Goal: Information Seeking & Learning: Check status

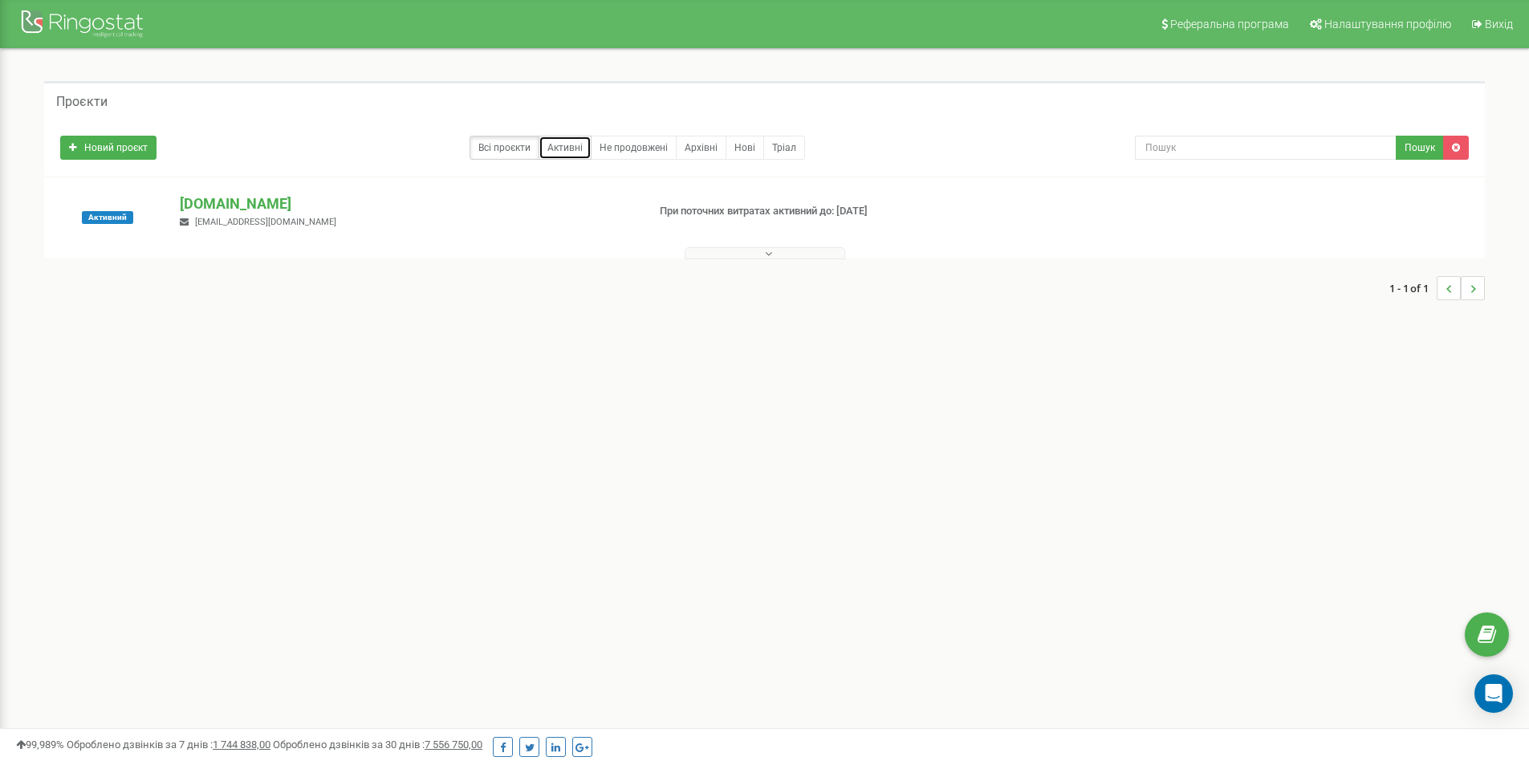
click at [559, 148] on link "Активні" at bounding box center [564, 148] width 53 height 24
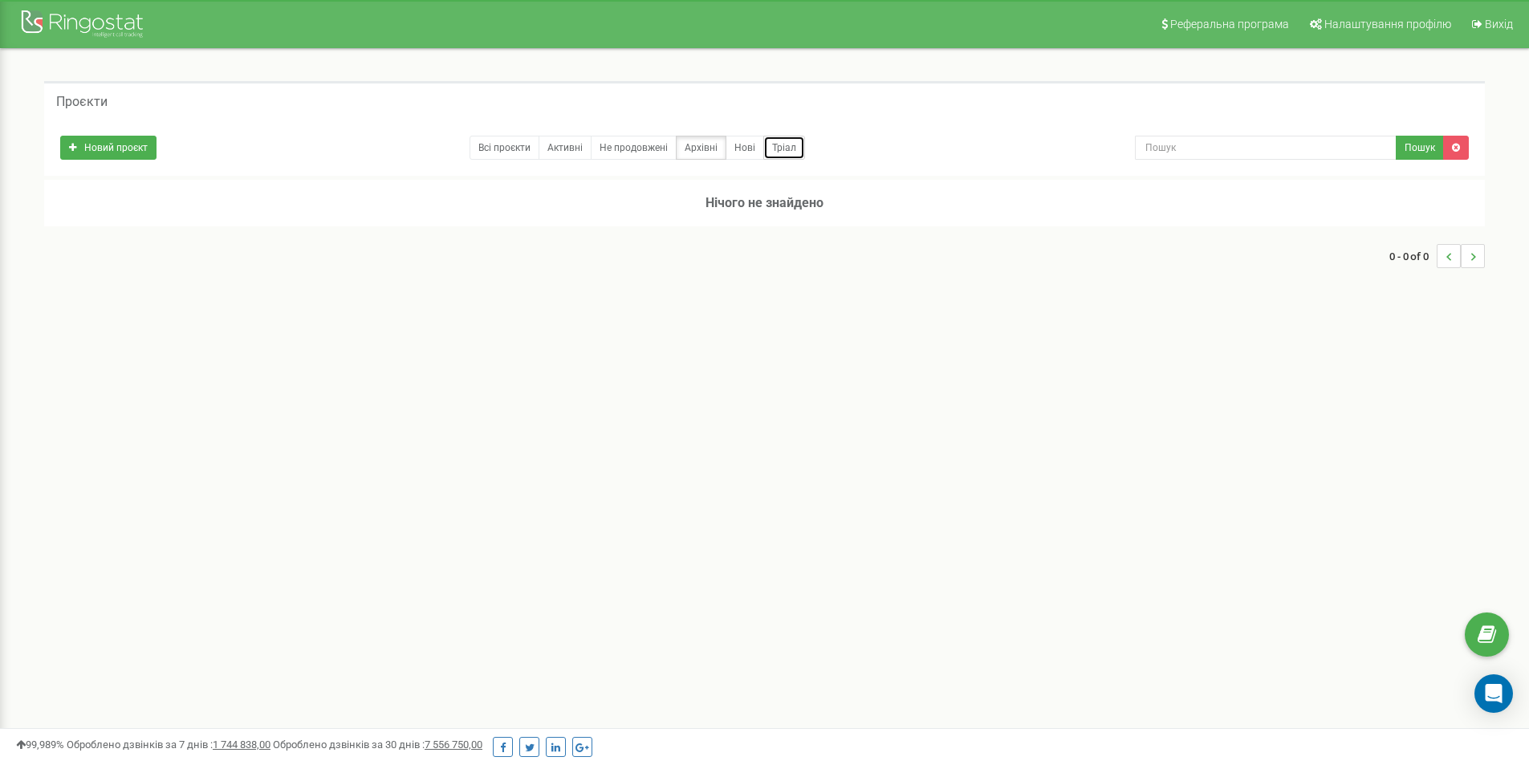
click at [780, 148] on link "Тріал" at bounding box center [784, 148] width 42 height 24
click at [511, 144] on link "Всі проєкти" at bounding box center [504, 148] width 70 height 24
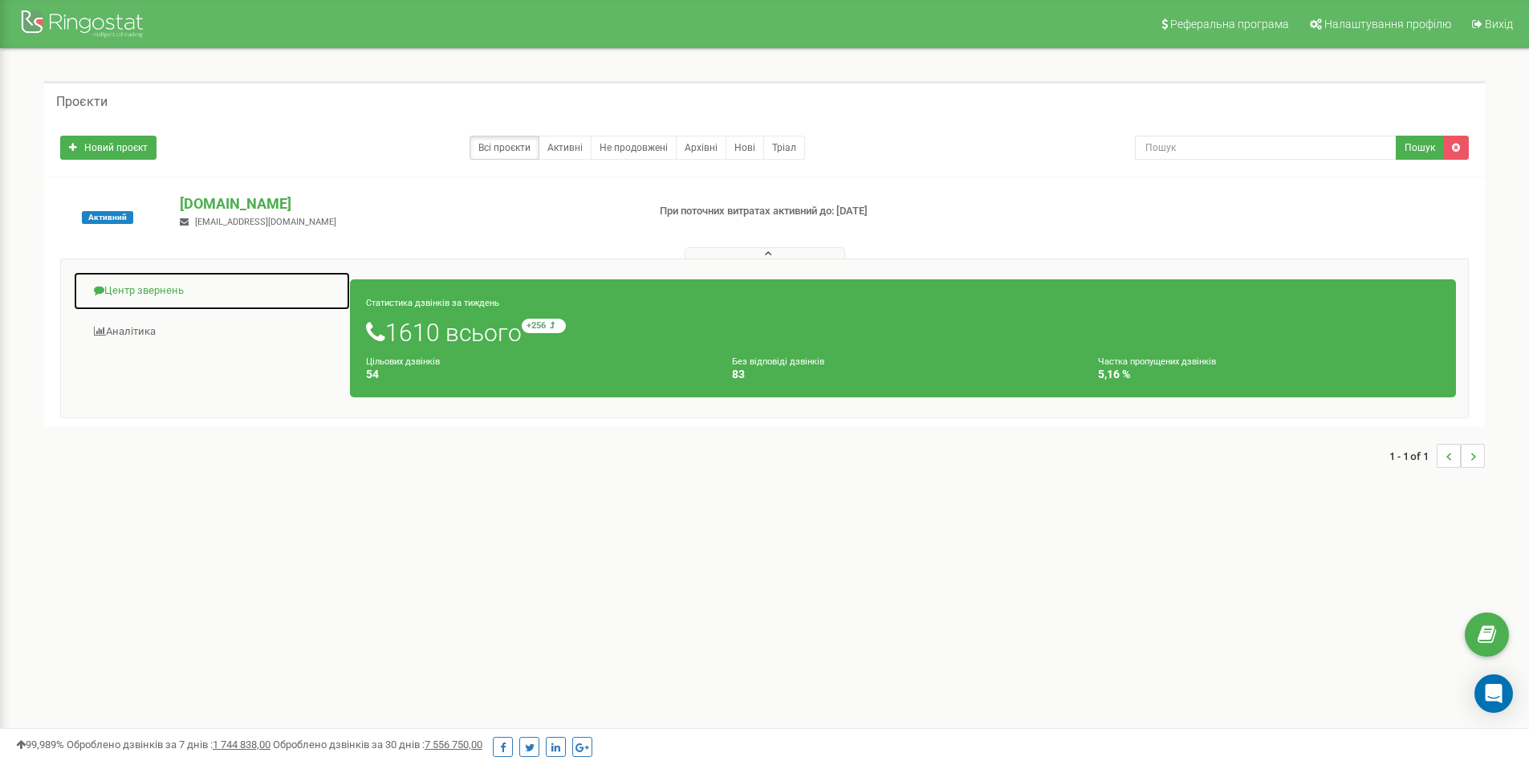
click at [149, 291] on link "Центр звернень" at bounding box center [212, 290] width 278 height 39
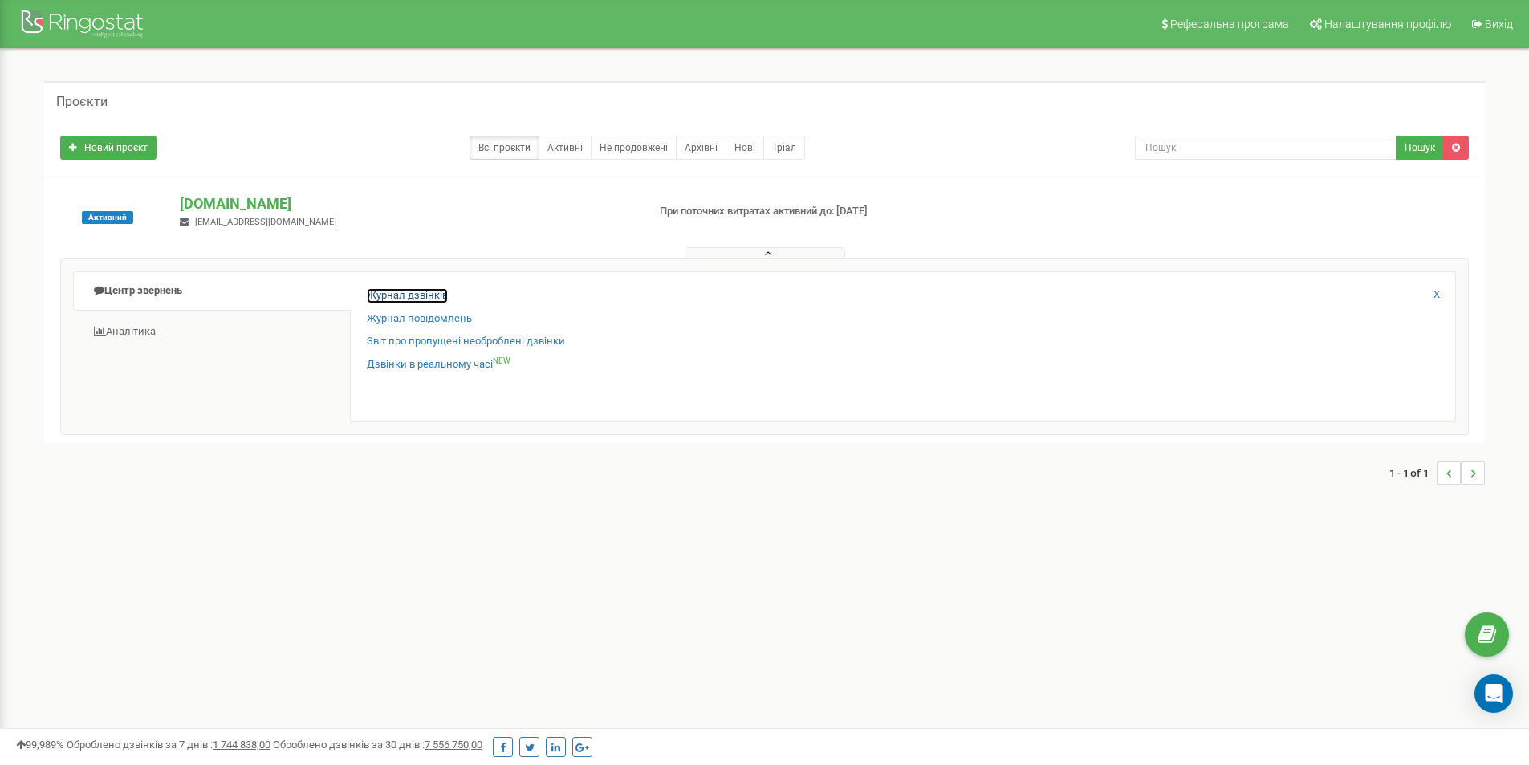
click at [384, 294] on link "Журнал дзвінків" at bounding box center [407, 295] width 81 height 15
